Goal: Information Seeking & Learning: Check status

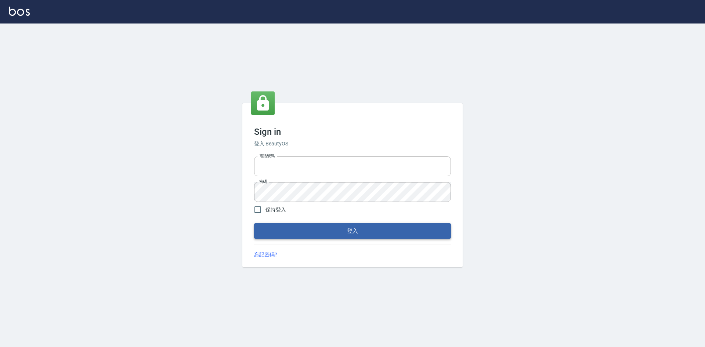
type input "0422211177"
click at [332, 232] on button "登入" at bounding box center [352, 230] width 197 height 15
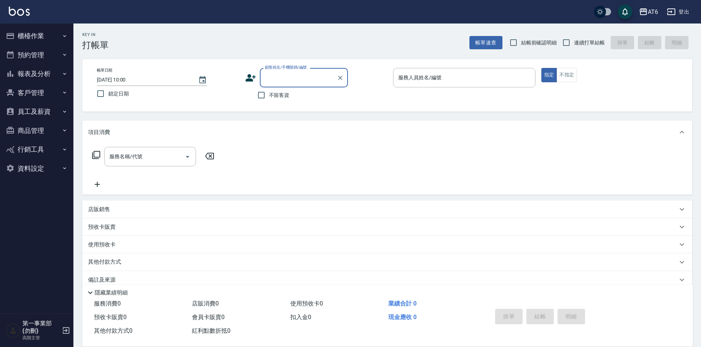
click at [40, 75] on button "報表及分析" at bounding box center [37, 73] width 68 height 19
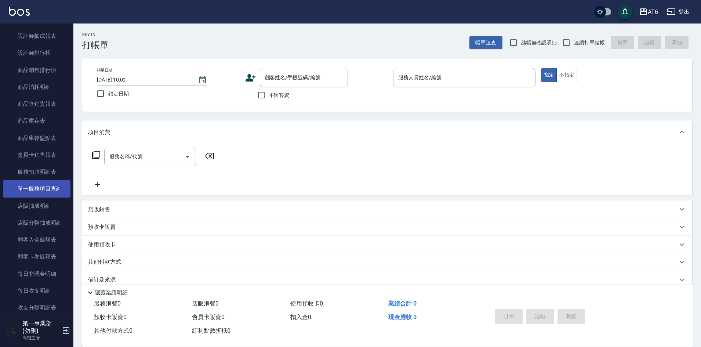
scroll to position [367, 0]
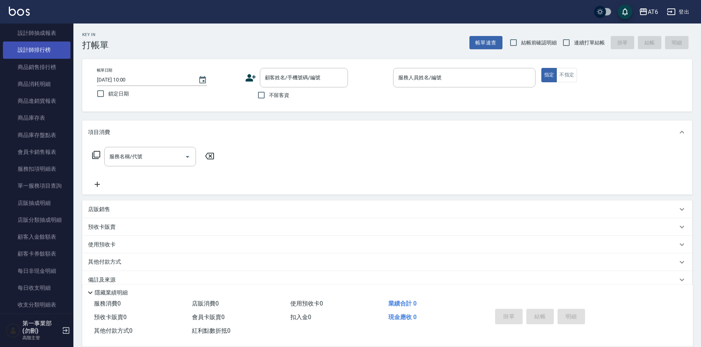
click at [43, 54] on link "設計師排行榜" at bounding box center [37, 49] width 68 height 17
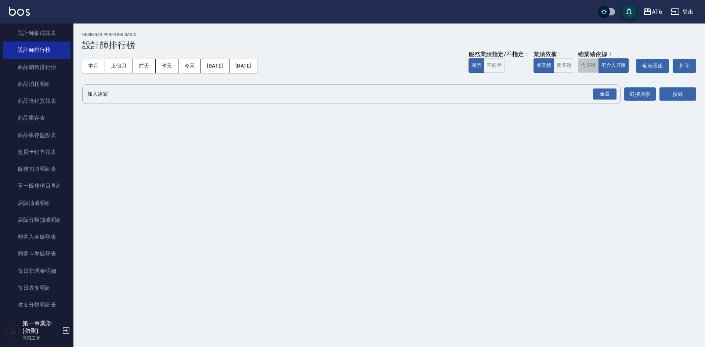
click at [580, 65] on button "含店販" at bounding box center [588, 65] width 21 height 14
click at [612, 95] on div "全選" at bounding box center [604, 93] width 23 height 11
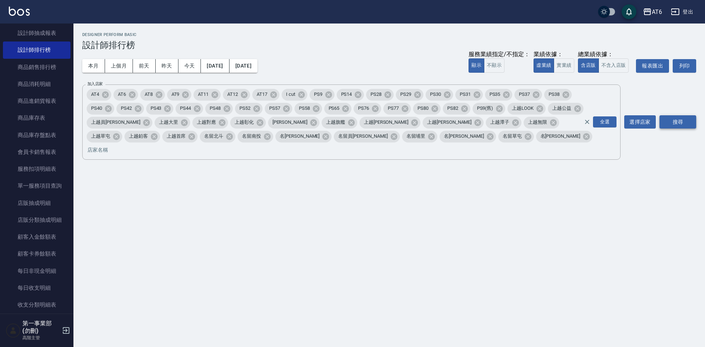
click at [682, 120] on button "搜尋" at bounding box center [677, 122] width 37 height 14
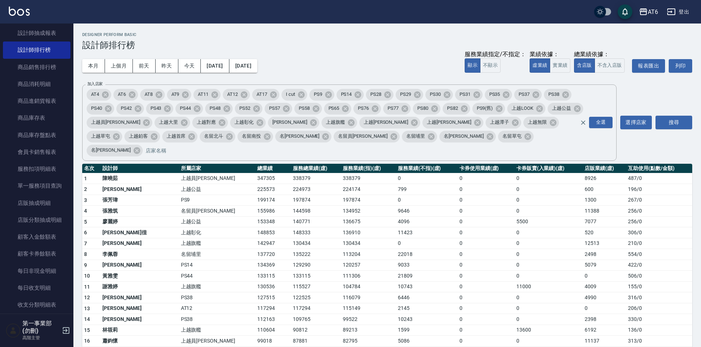
click at [255, 249] on td "137720" at bounding box center [273, 254] width 36 height 11
click at [391, 51] on div "本月 上個月 前天 昨天 今天 [DATE] [DATE] 服務業績指定/不指定： 顯示 不顯示 業績依據： 虛業績 實業績 總業績依據： 含店販 不含入店販…" at bounding box center [387, 65] width 610 height 31
click at [515, 195] on td "0" at bounding box center [549, 200] width 68 height 11
click at [119, 68] on button "上個月" at bounding box center [119, 66] width 28 height 14
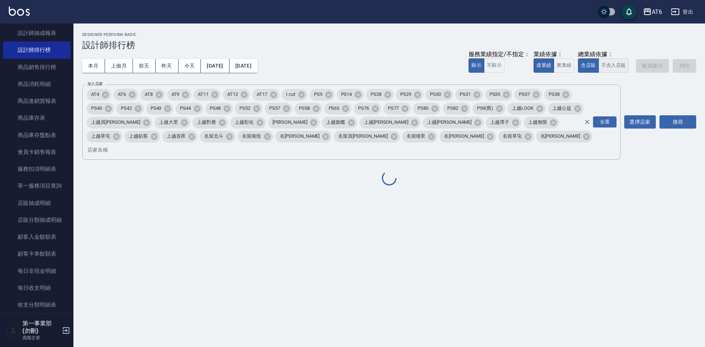
click at [621, 65] on button "不含入店販" at bounding box center [613, 65] width 30 height 14
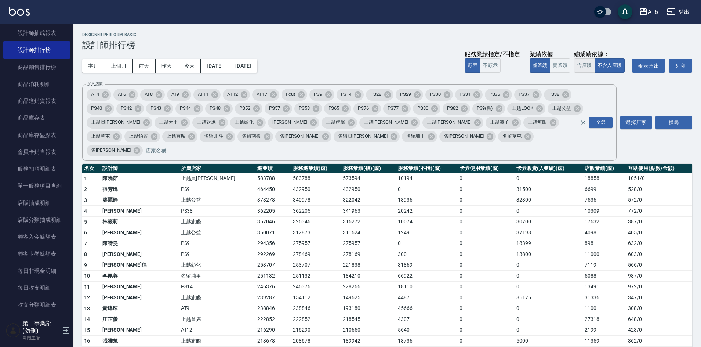
click at [583, 67] on button "含店販" at bounding box center [584, 65] width 21 height 14
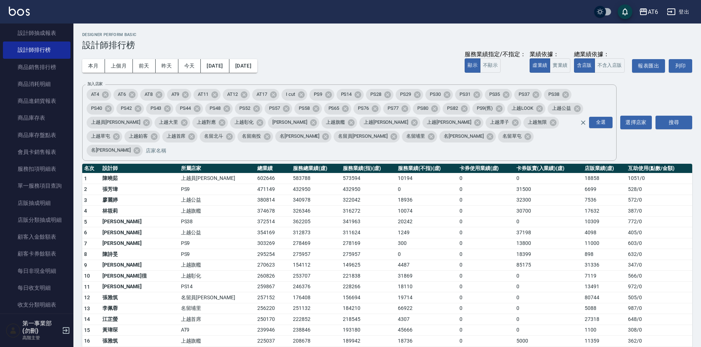
click at [387, 56] on div "本月 上個月 前天 昨天 今天 [DATE] [DATE] 服務業績指定/不指定： 顯示 不顯示 業績依據： 虛業績 實業績 總業績依據： 含店販 不含入店販…" at bounding box center [387, 65] width 610 height 31
